Goal: Task Accomplishment & Management: Manage account settings

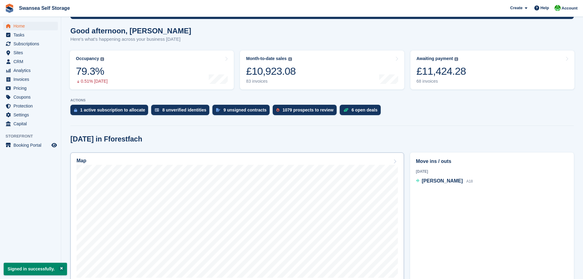
scroll to position [92, 0]
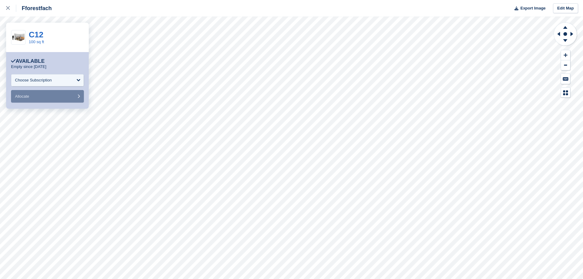
click at [24, 35] on img at bounding box center [18, 37] width 14 height 11
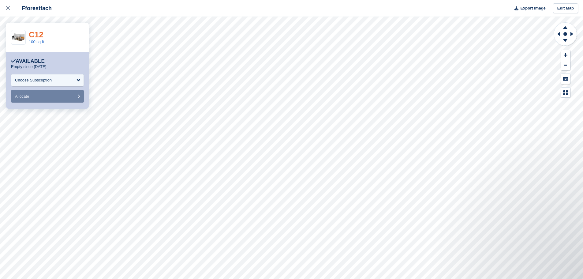
click at [33, 35] on link "C12" at bounding box center [36, 34] width 15 height 9
click at [6, 9] on icon at bounding box center [8, 8] width 4 height 4
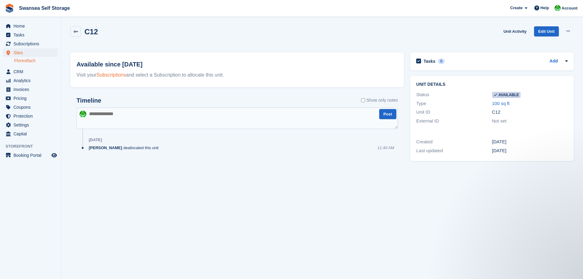
click at [114, 74] on link "Subscriptions" at bounding box center [111, 74] width 29 height 5
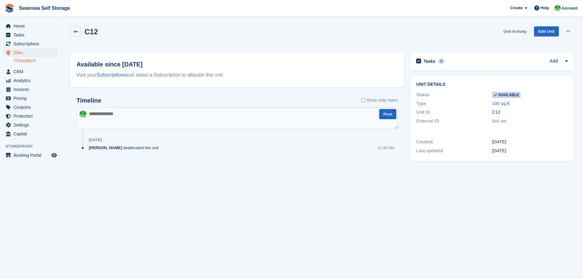
click at [520, 34] on link "Unit Activity" at bounding box center [515, 31] width 28 height 10
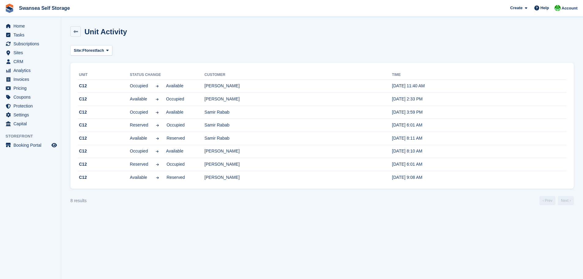
click at [219, 51] on div "Site: Fforestfach All Fforestfach" at bounding box center [321, 50] width 503 height 10
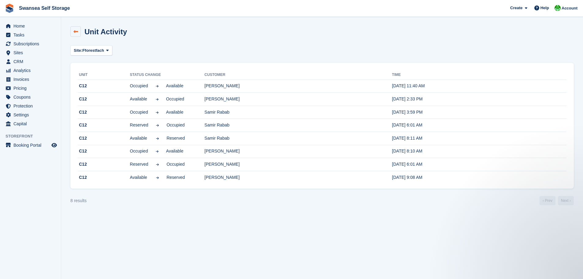
click at [77, 32] on icon at bounding box center [75, 31] width 5 height 5
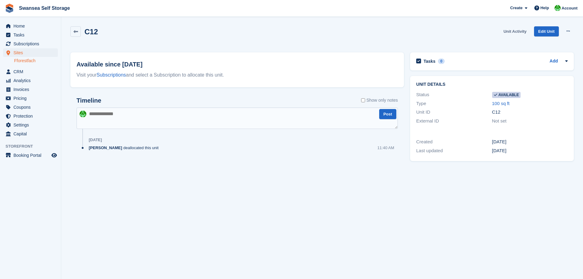
click at [518, 32] on link "Unit Activity" at bounding box center [515, 31] width 28 height 10
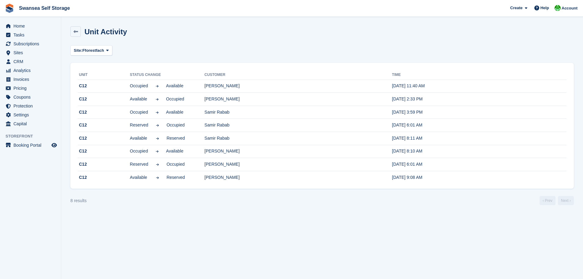
click at [274, 276] on section "Unit Activity Site: Fforestfach All Fforestfach Unit Status change Customer Tim…" at bounding box center [322, 139] width 522 height 279
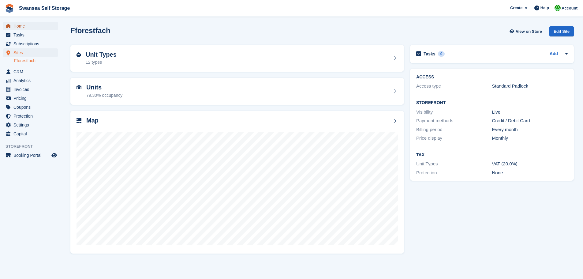
click at [24, 28] on span "Home" at bounding box center [31, 26] width 37 height 9
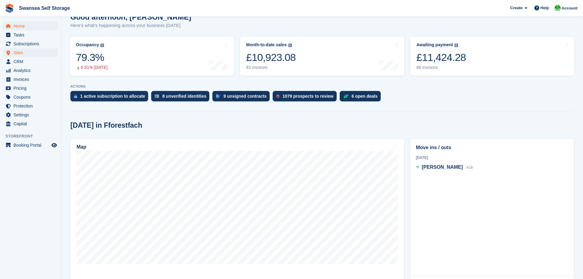
scroll to position [61, 0]
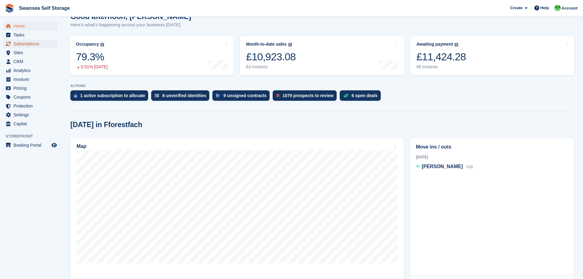
click at [30, 47] on span "Subscriptions" at bounding box center [31, 43] width 37 height 9
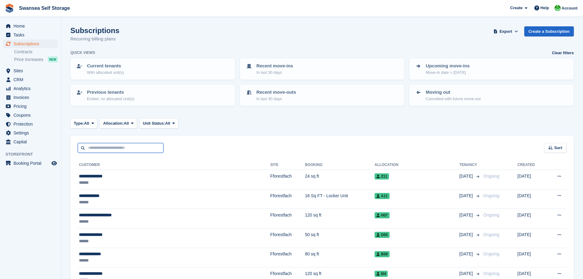
click at [119, 150] on input "text" at bounding box center [121, 148] width 86 height 10
type input "******"
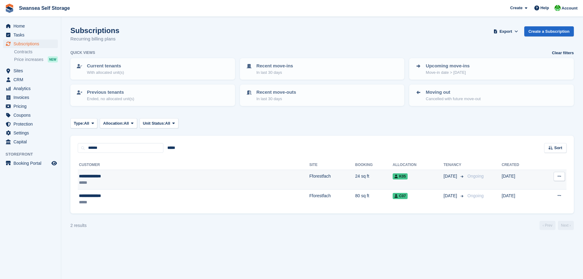
click at [138, 174] on div "**********" at bounding box center [132, 176] width 107 height 6
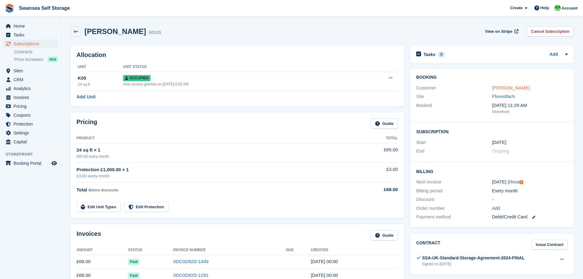
click at [512, 87] on link "[PERSON_NAME]" at bounding box center [511, 87] width 38 height 5
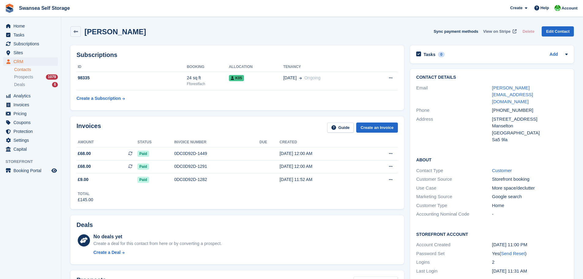
click at [496, 32] on span "View on Stripe" at bounding box center [496, 31] width 27 height 6
